Goal: Check status: Check status

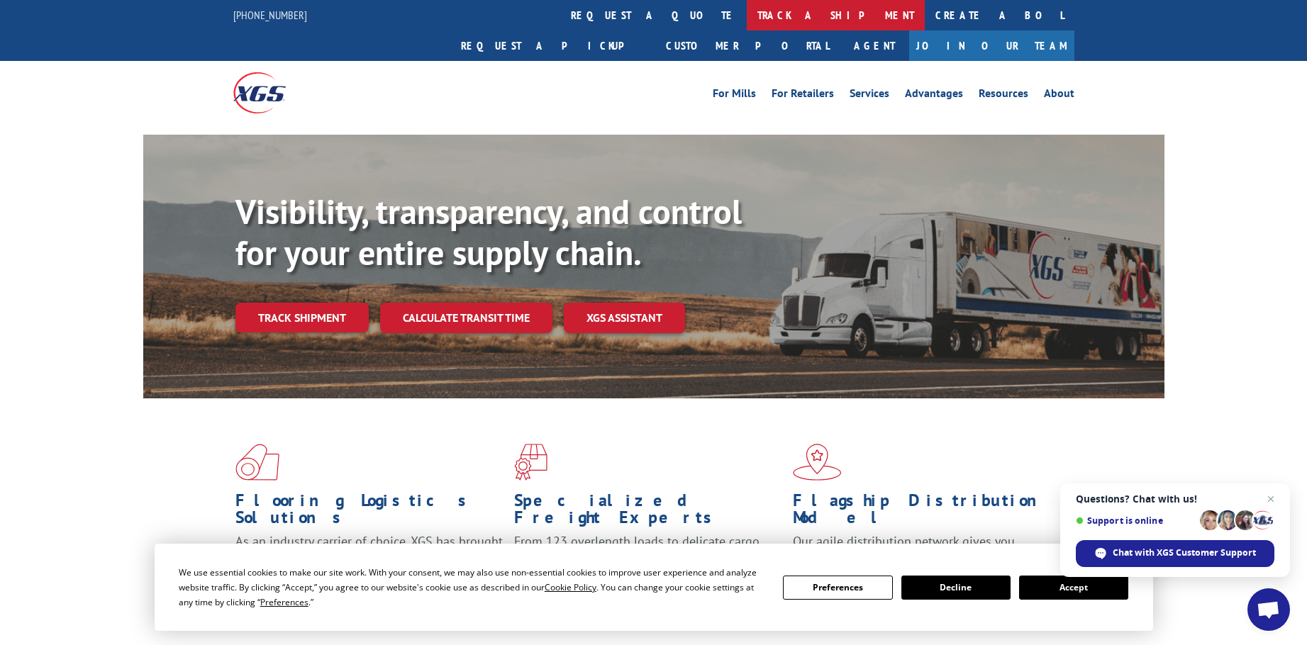
click at [747, 13] on link "track a shipment" at bounding box center [836, 15] width 178 height 30
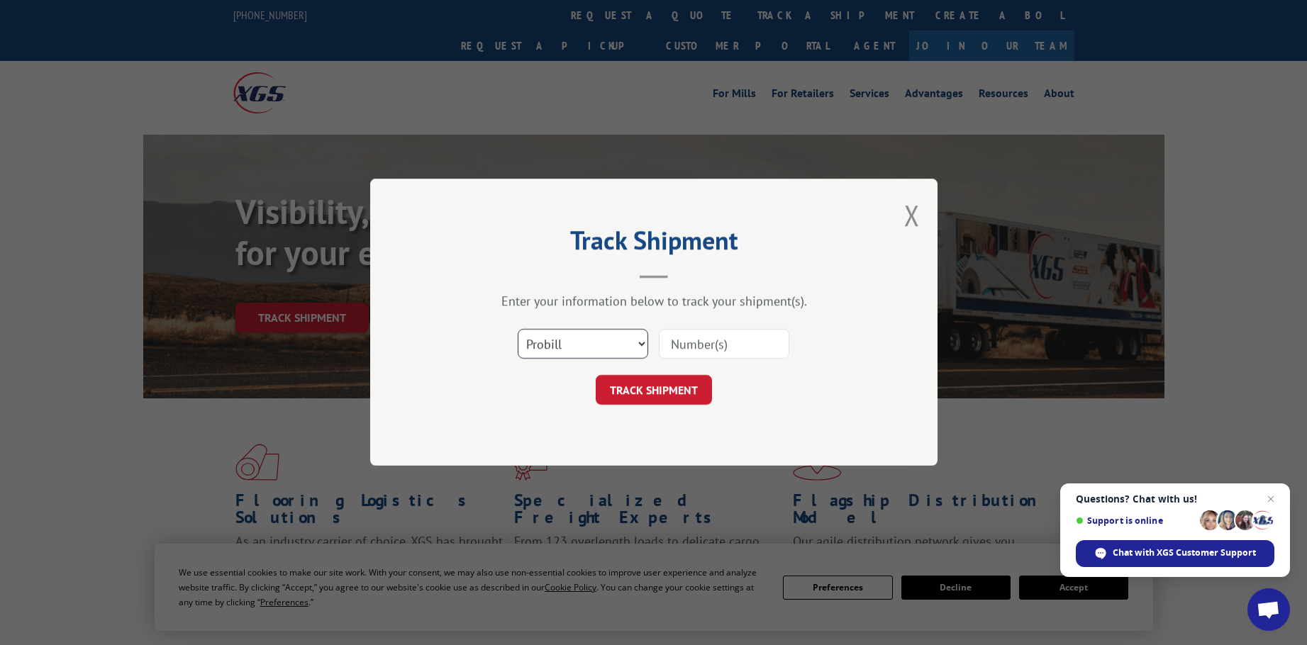
click at [605, 342] on select "Select category... Probill BOL PO" at bounding box center [583, 345] width 130 height 30
drag, startPoint x: 586, startPoint y: 451, endPoint x: 605, endPoint y: 412, distance: 43.1
click at [586, 451] on div "Track Shipment Enter your information below to track your shipment(s). Select c…" at bounding box center [653, 322] width 567 height 287
click at [577, 334] on select "Select category... Probill BOL PO" at bounding box center [583, 345] width 130 height 30
select select "po"
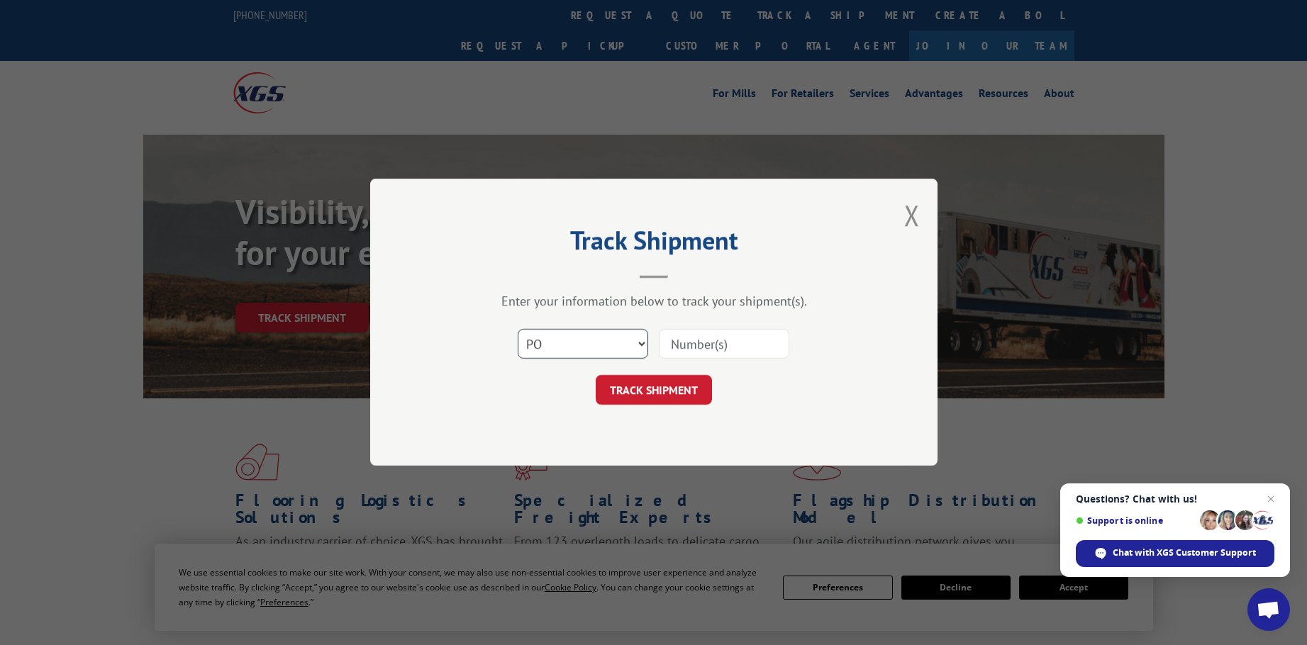
click at [518, 330] on select "Select category... Probill BOL PO" at bounding box center [583, 345] width 130 height 30
click at [722, 346] on input at bounding box center [724, 345] width 130 height 30
paste input "16502322"
type input "16502322"
click at [647, 393] on button "TRACK SHIPMENT" at bounding box center [654, 391] width 116 height 30
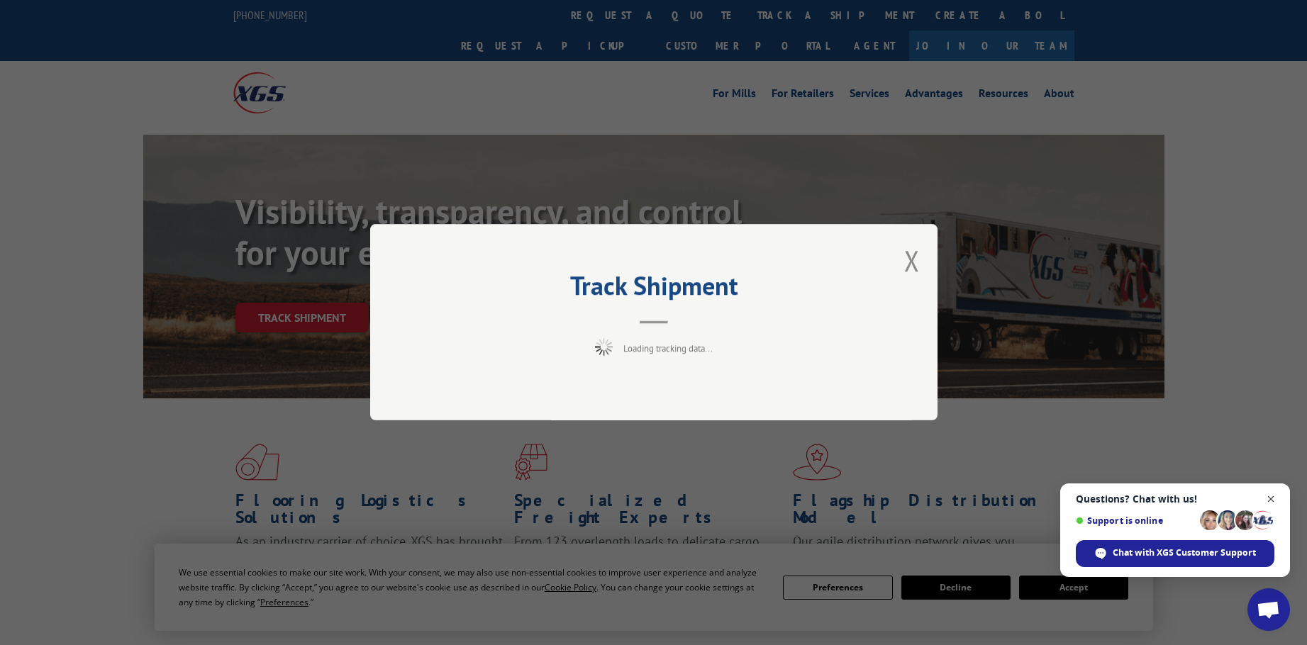
click at [1269, 496] on span "Close chat" at bounding box center [1271, 500] width 18 height 18
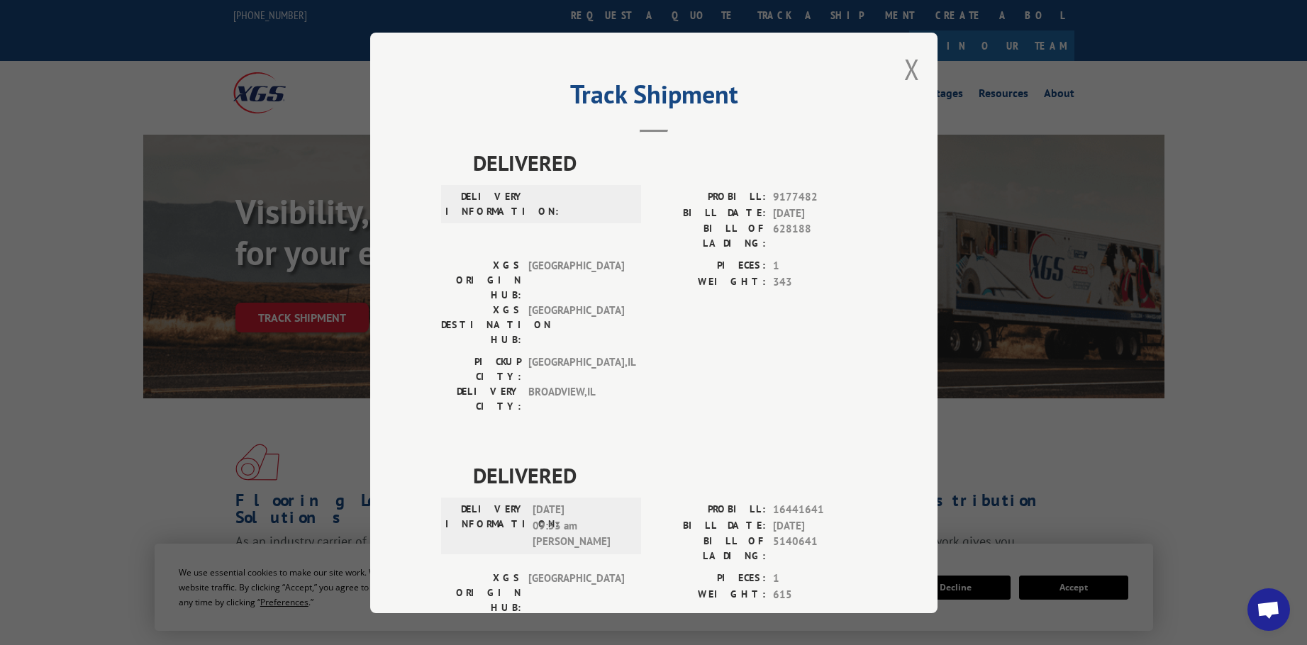
click at [249, 240] on div "Track Shipment DELIVERED DELIVERY INFORMATION: PROBILL: 9177482 BILL DATE: [DAT…" at bounding box center [653, 322] width 1307 height 645
click at [907, 67] on button "Close modal" at bounding box center [912, 69] width 16 height 38
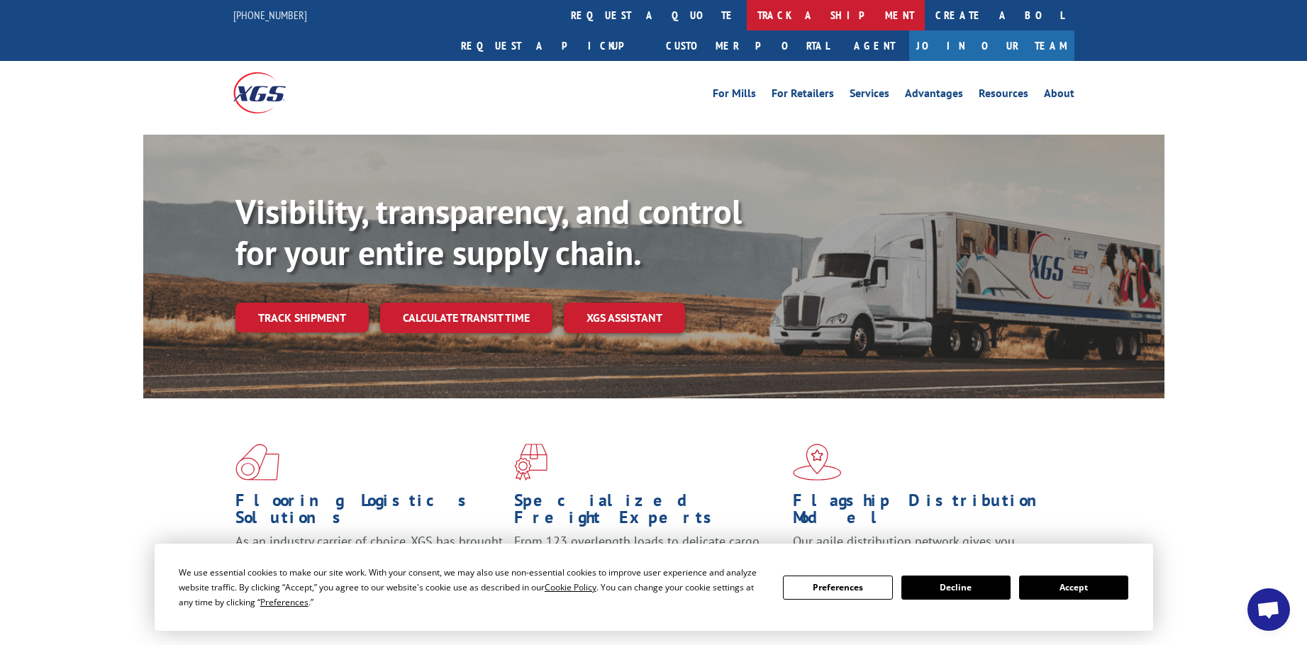
click at [747, 4] on link "track a shipment" at bounding box center [836, 15] width 178 height 30
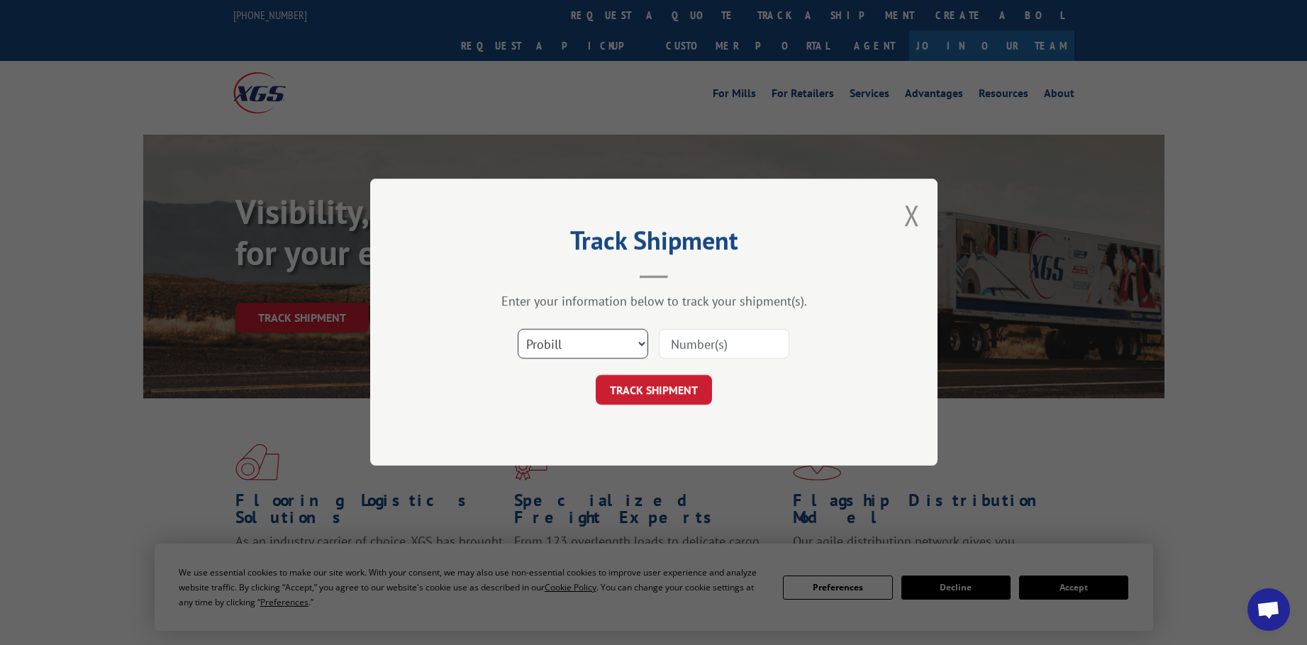
click at [572, 342] on select "Select category... Probill BOL PO" at bounding box center [583, 345] width 130 height 30
select select "po"
click at [518, 330] on select "Select category... Probill BOL PO" at bounding box center [583, 345] width 130 height 30
click at [752, 351] on input at bounding box center [724, 345] width 130 height 30
paste input "16502427"
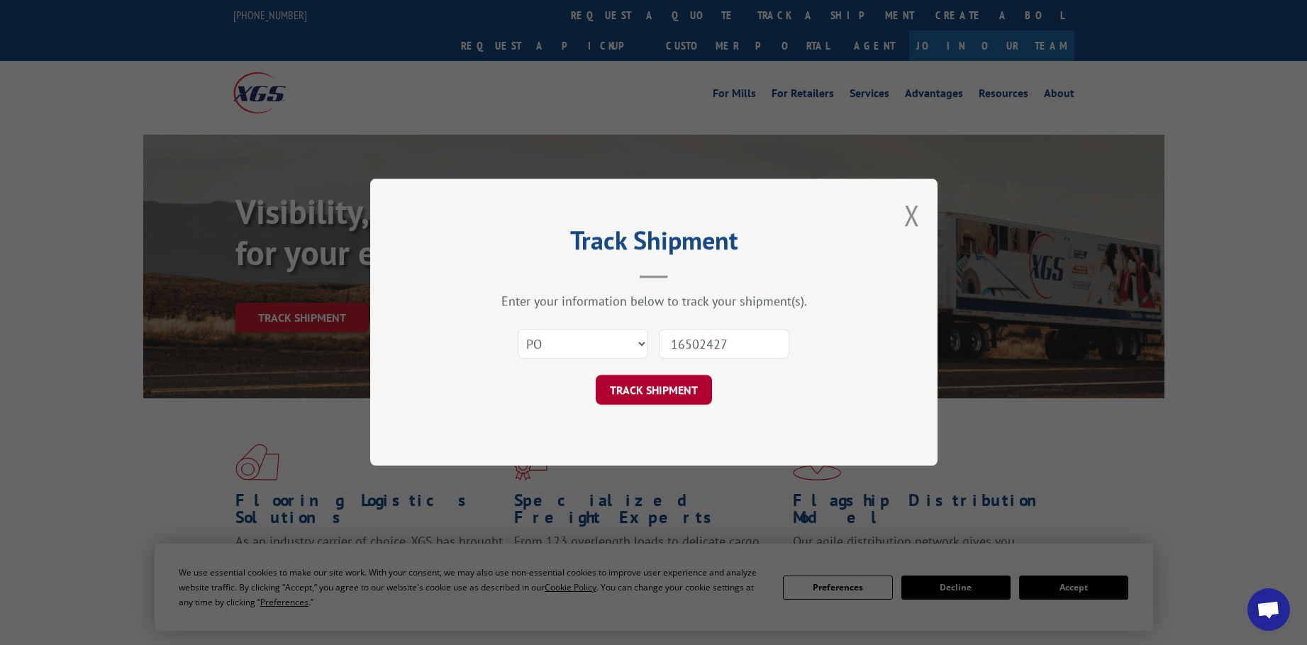
type input "16502427"
click at [635, 393] on button "TRACK SHIPMENT" at bounding box center [654, 391] width 116 height 30
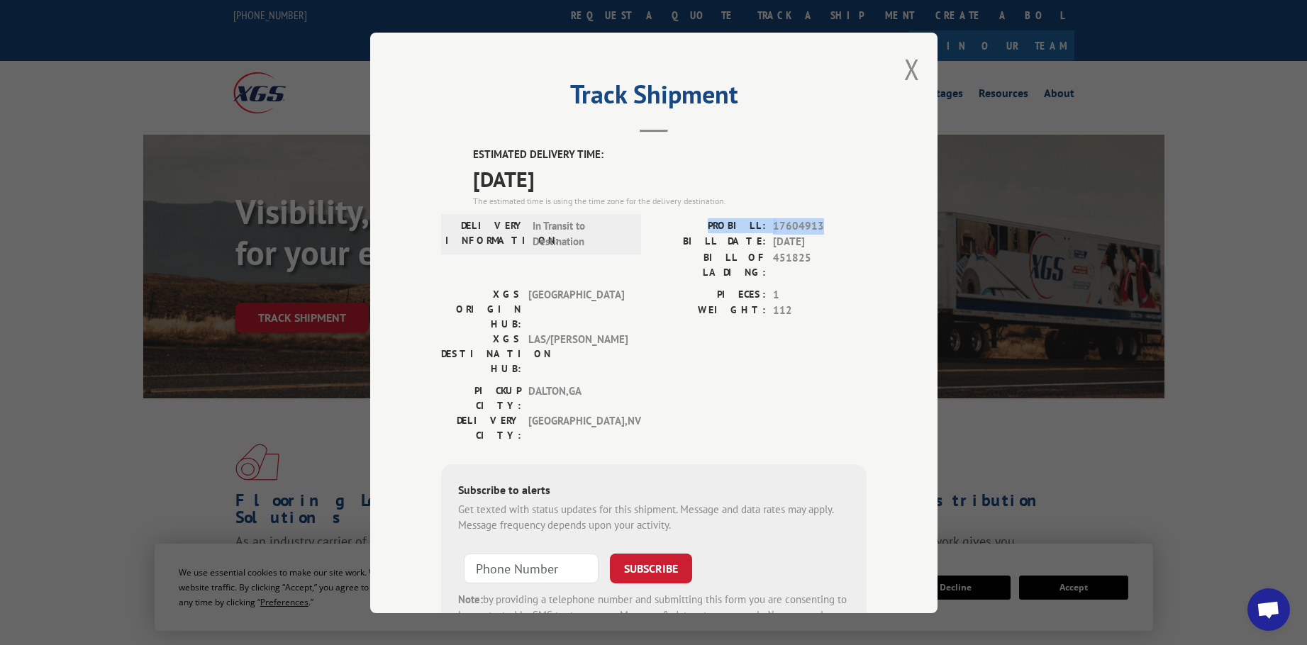
drag, startPoint x: 817, startPoint y: 220, endPoint x: 720, endPoint y: 220, distance: 97.1
click at [720, 220] on div "PROBILL: 17604913" at bounding box center [760, 226] width 213 height 16
copy div "PROBILL: 17604913"
